Goal: Book appointment/travel/reservation

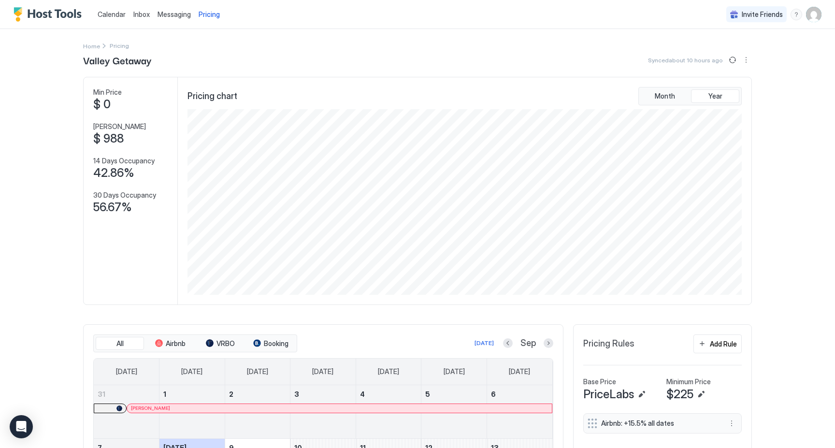
scroll to position [186, 556]
click at [115, 14] on span "Calendar" at bounding box center [112, 14] width 28 height 8
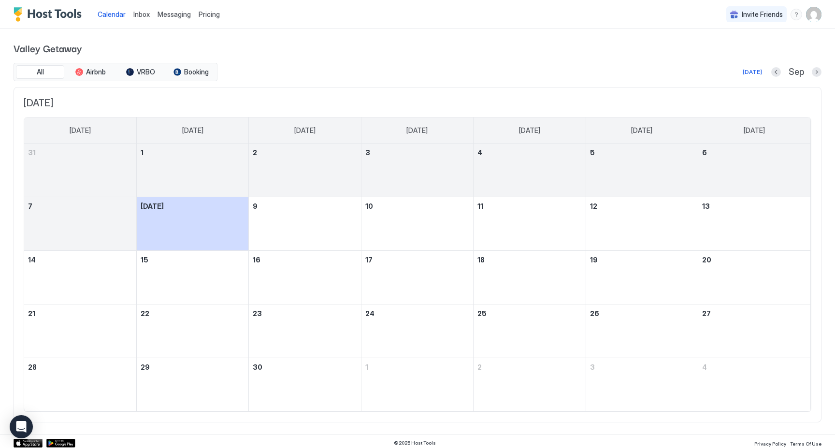
scroll to position [3, 0]
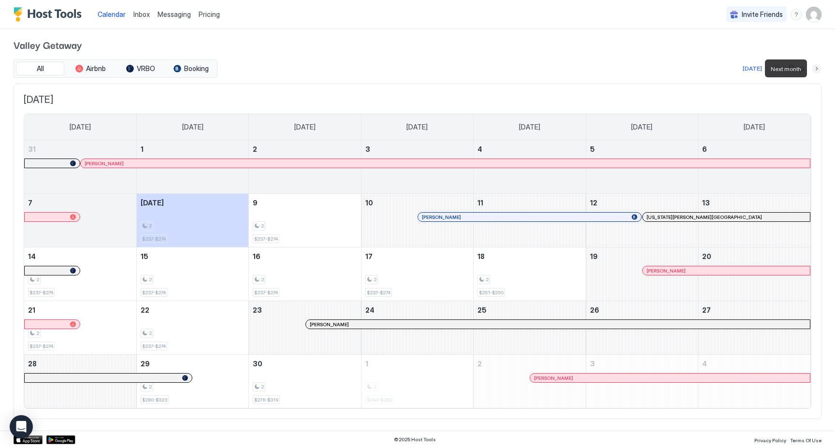
click at [817, 67] on button "Next month" at bounding box center [817, 69] width 10 height 10
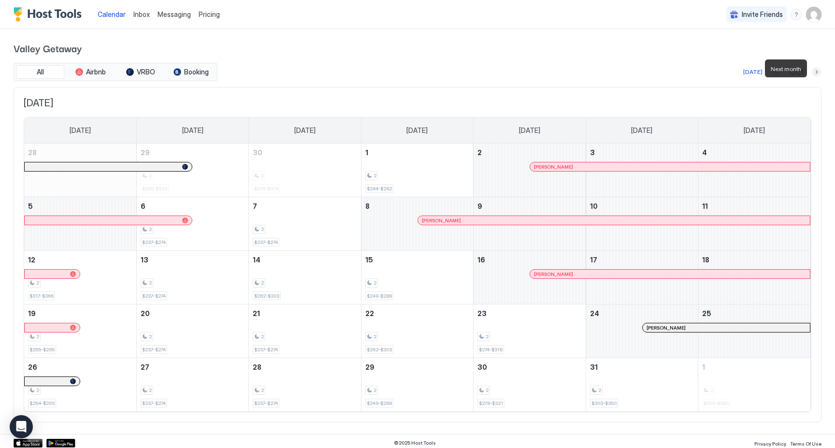
click at [817, 68] on button "Next month" at bounding box center [817, 72] width 10 height 10
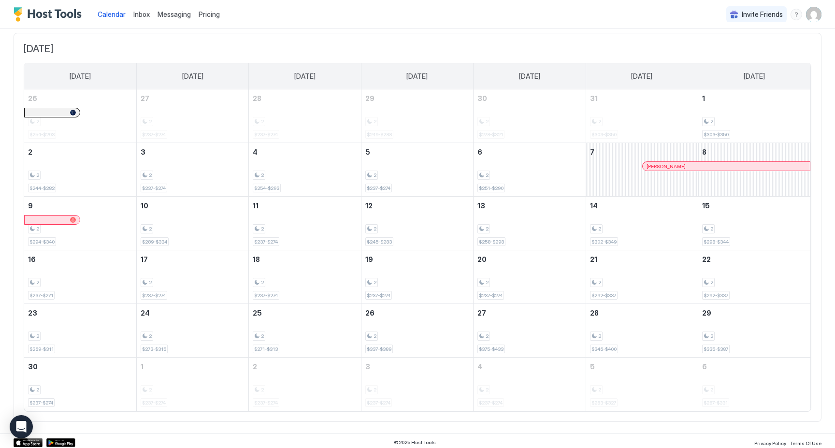
scroll to position [57, 0]
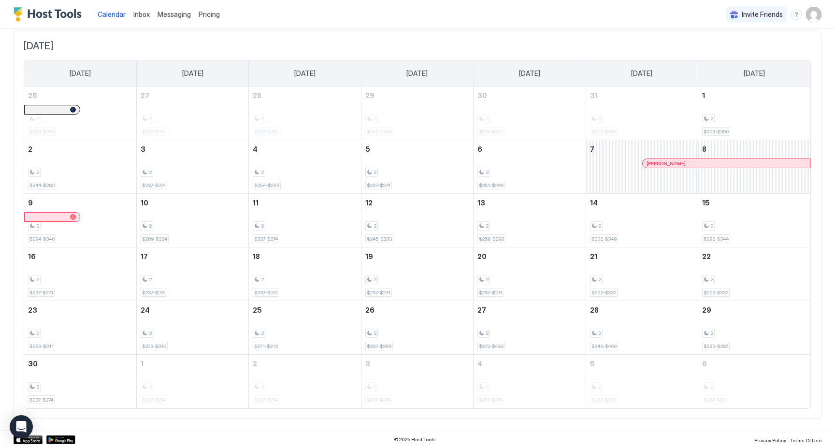
click at [313, 49] on span "[DATE]" at bounding box center [418, 46] width 788 height 12
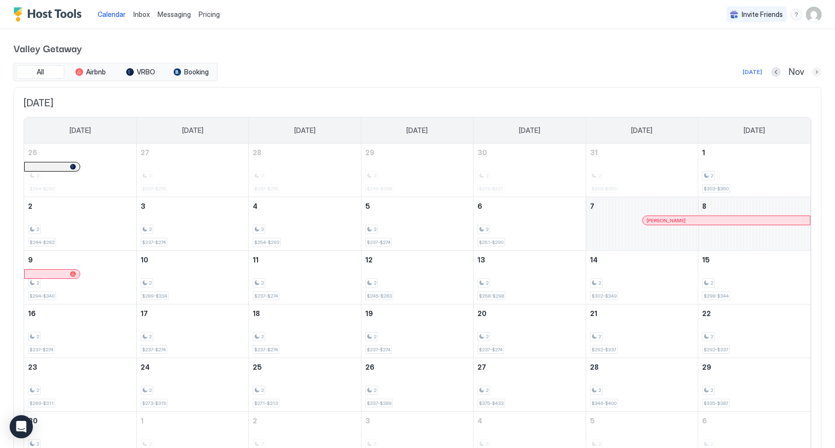
click at [819, 71] on button "Next month" at bounding box center [817, 72] width 10 height 10
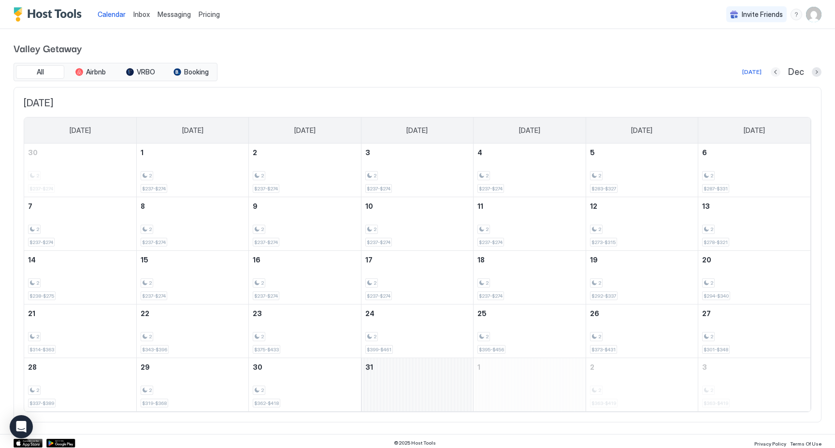
click at [778, 73] on button "Previous month" at bounding box center [776, 72] width 10 height 10
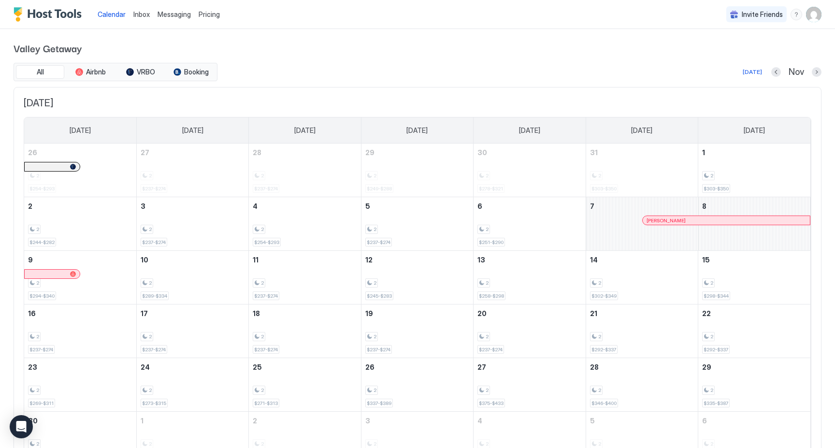
click at [54, 17] on img "Host Tools Logo" at bounding box center [50, 14] width 72 height 14
click at [57, 17] on img "Host Tools Logo" at bounding box center [50, 14] width 72 height 14
click at [56, 168] on div at bounding box center [56, 167] width 8 height 8
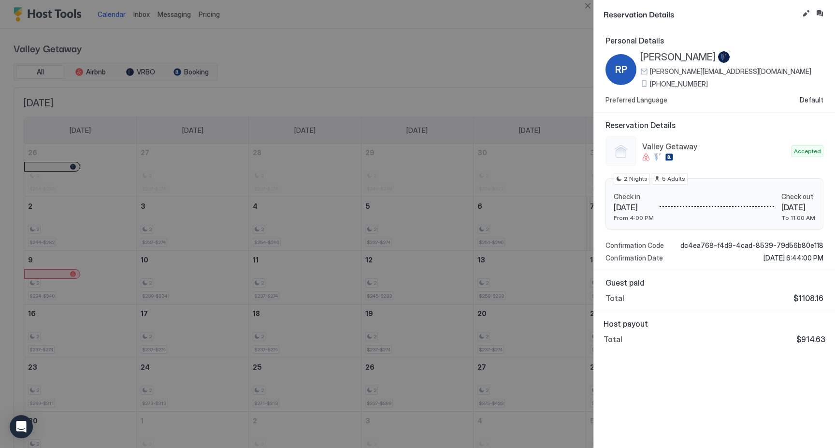
click at [533, 39] on div at bounding box center [417, 224] width 835 height 448
click at [590, 9] on button "Close" at bounding box center [588, 6] width 12 height 12
